Goal: Task Accomplishment & Management: Manage account settings

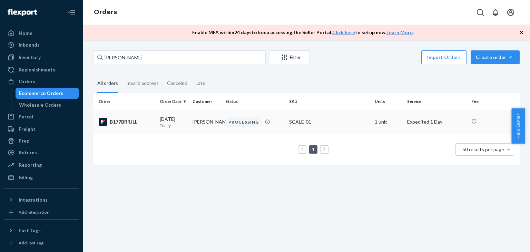
type input "[PERSON_NAME]"
click at [139, 123] on div "B177BRRJLL" at bounding box center [127, 122] width 56 height 8
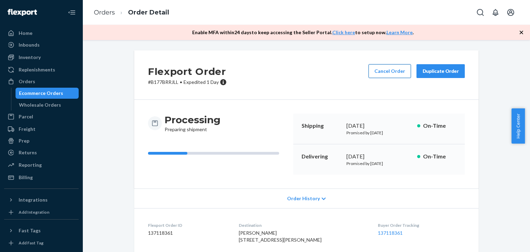
click at [378, 73] on button "Cancel Order" at bounding box center [389, 71] width 42 height 14
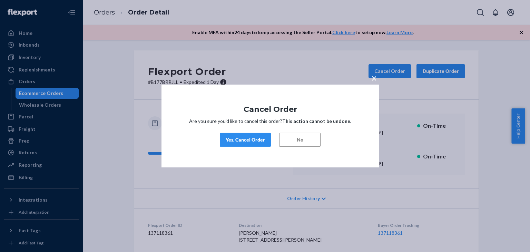
click at [243, 138] on div "Yes, Cancel Order" at bounding box center [244, 139] width 39 height 7
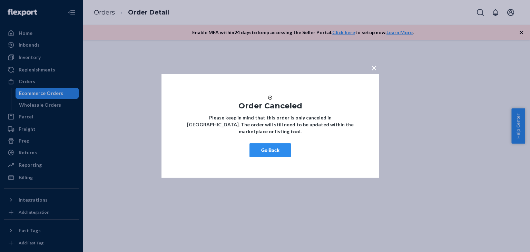
click at [259, 151] on button "Go Back" at bounding box center [269, 150] width 41 height 14
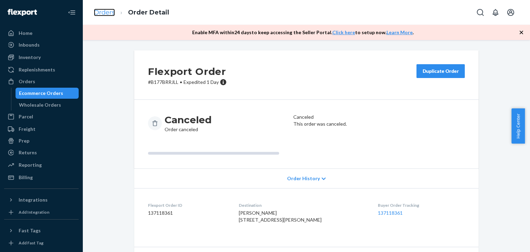
click at [99, 10] on link "Orders" at bounding box center [104, 13] width 21 height 8
